Goal: Transaction & Acquisition: Purchase product/service

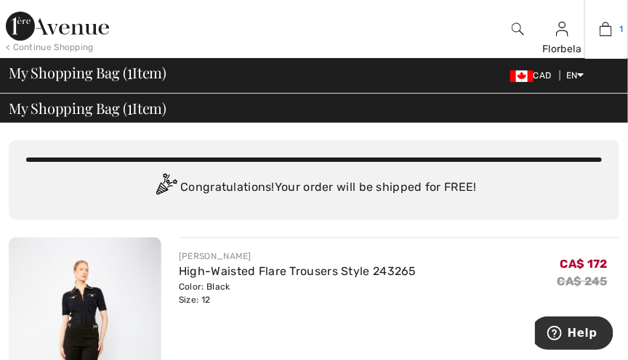
click at [612, 29] on link "1" at bounding box center [606, 28] width 42 height 17
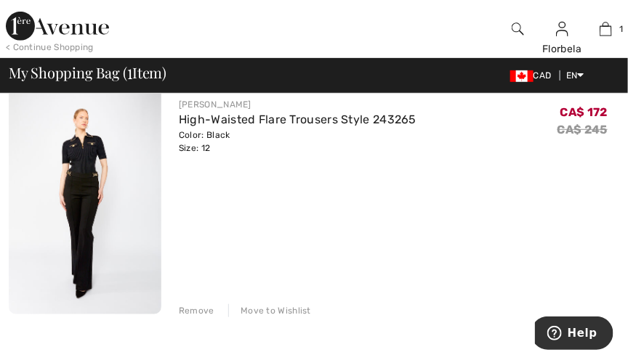
scroll to position [157, 0]
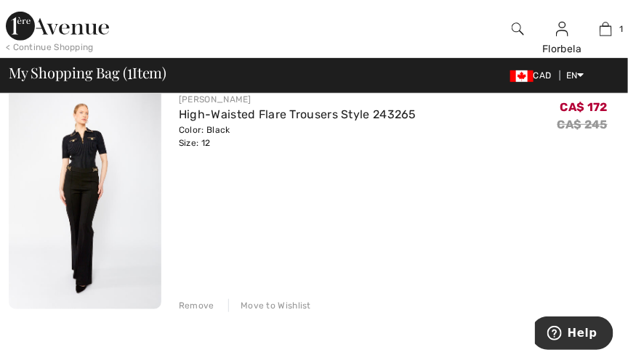
click at [183, 303] on div "Remove" at bounding box center [197, 305] width 36 height 13
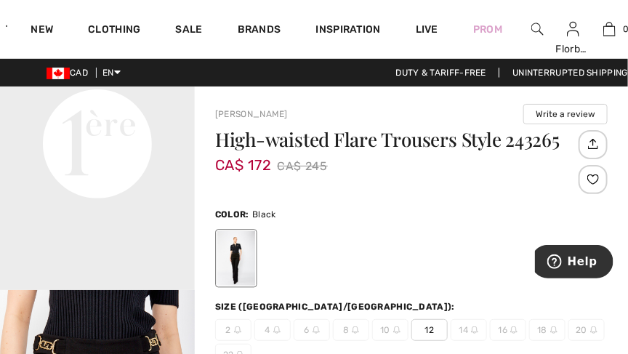
scroll to position [713, 0]
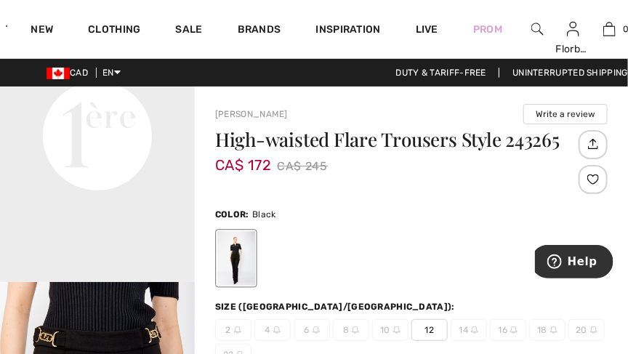
click at [54, 87] on video "Your browser does not support the video tag." at bounding box center [97, 38] width 195 height 97
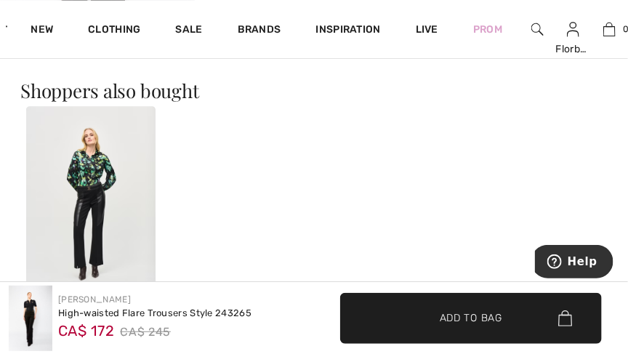
scroll to position [835, 0]
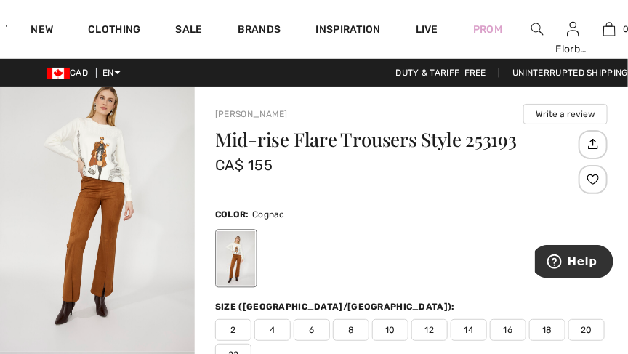
scroll to position [28, 0]
